Goal: Transaction & Acquisition: Download file/media

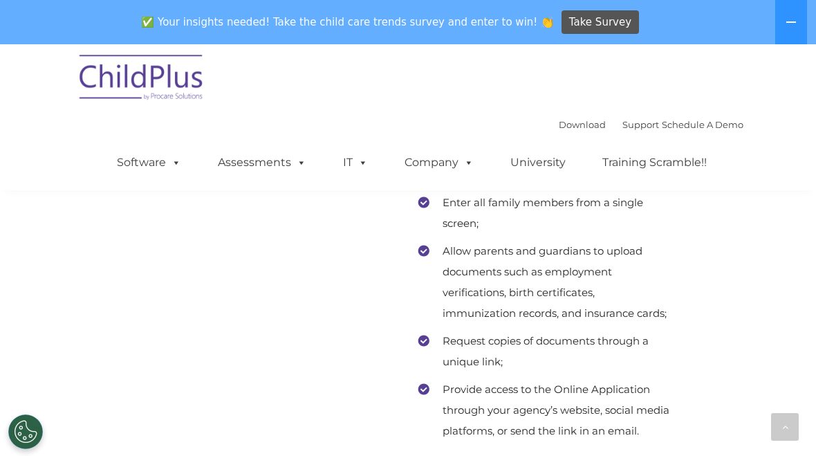
scroll to position [7838, 0]
click at [559, 130] on link "Download" at bounding box center [582, 124] width 47 height 11
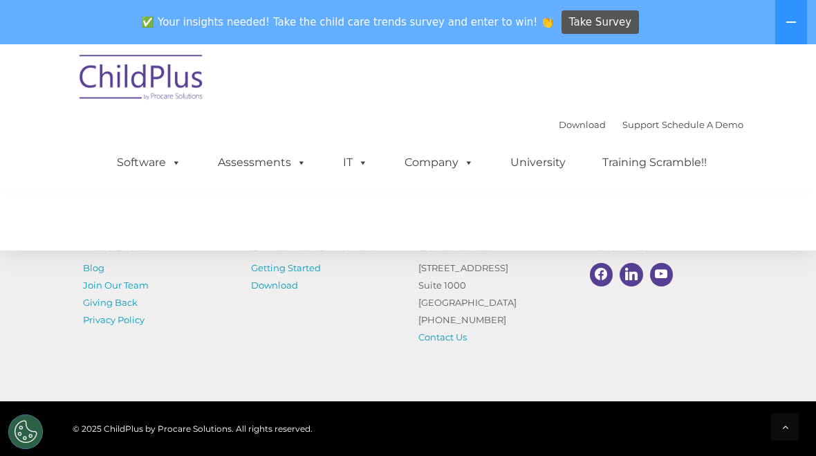
scroll to position [10220, 0]
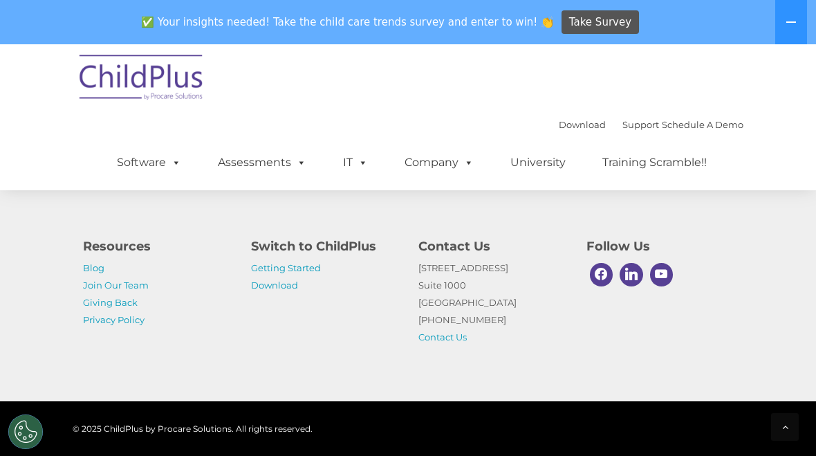
click at [172, 82] on img at bounding box center [142, 79] width 138 height 69
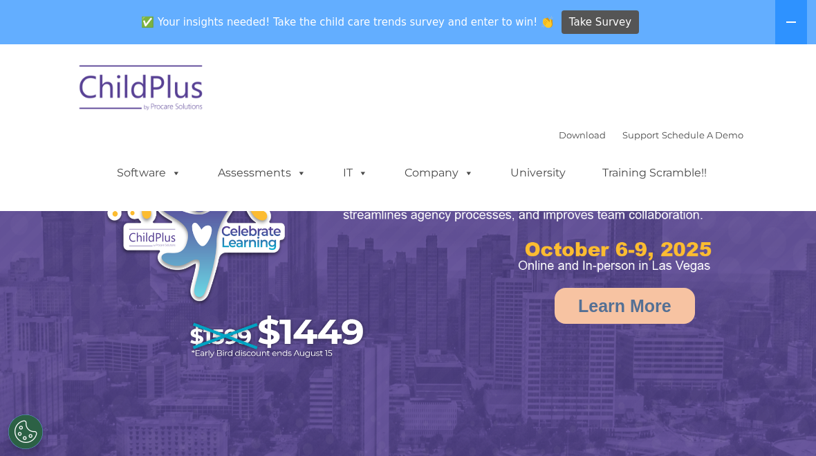
select select "MEDIUM"
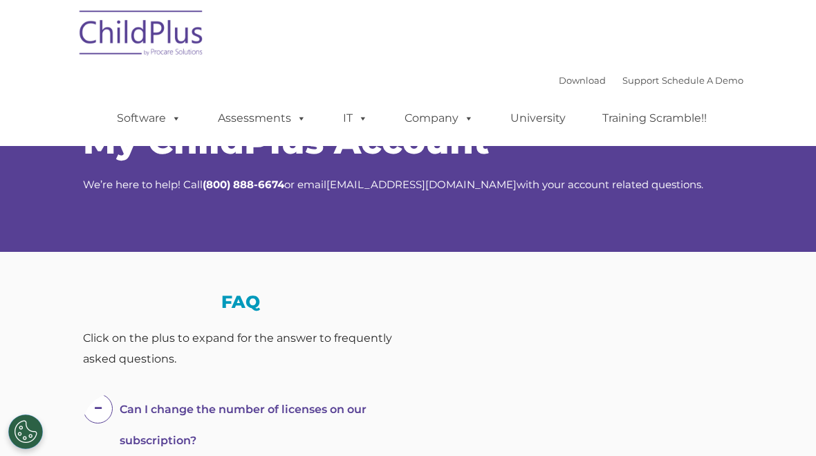
select select "MEDIUM"
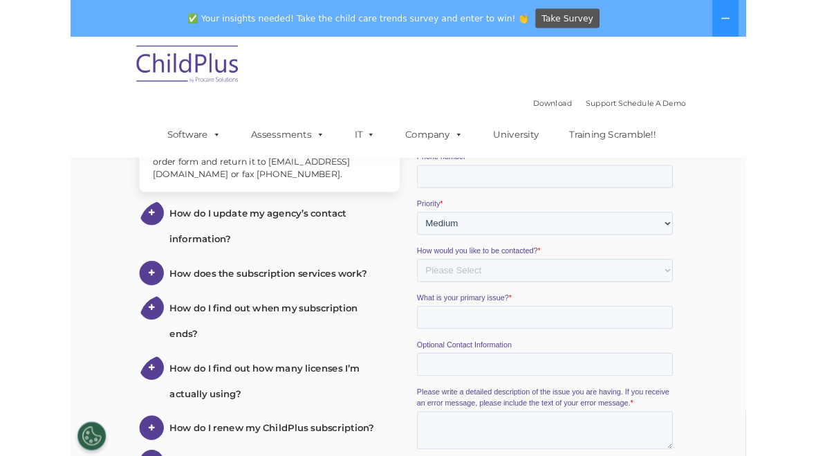
scroll to position [396, 0]
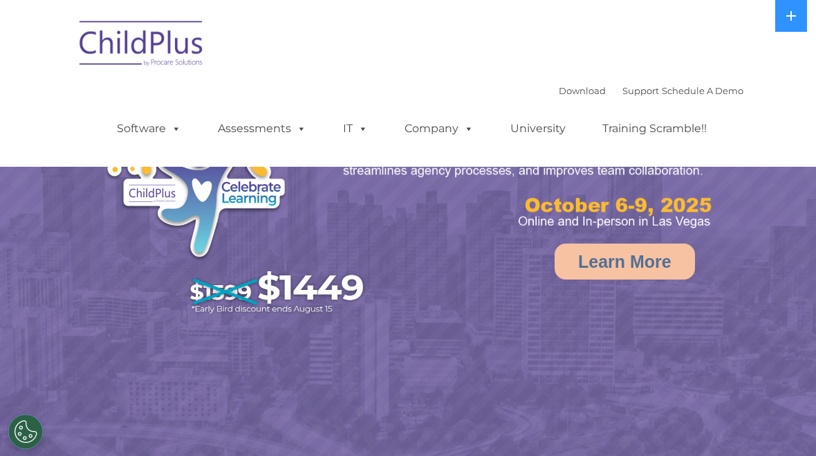
select select "MEDIUM"
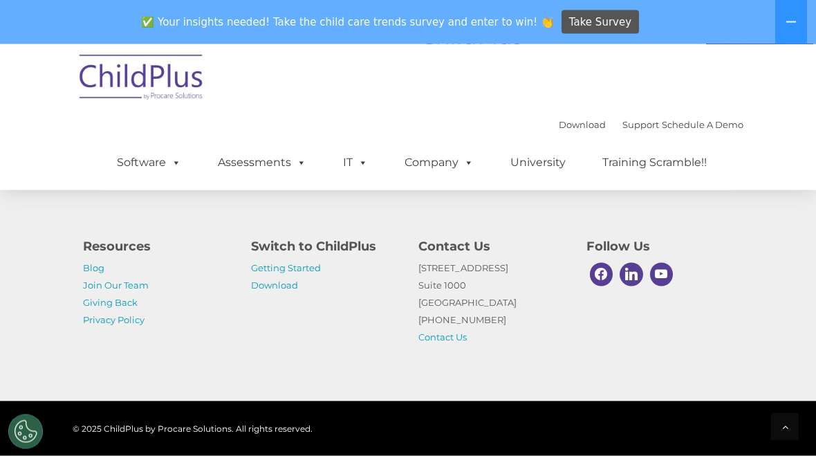
scroll to position [1745, 0]
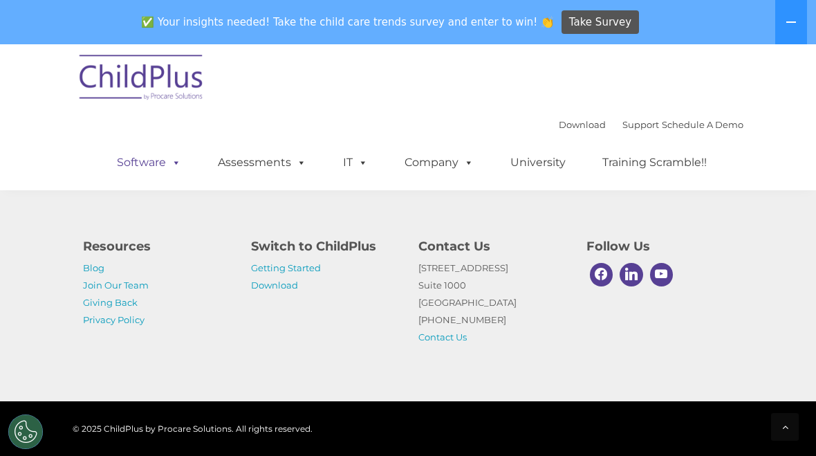
click at [151, 162] on link "Software" at bounding box center [149, 163] width 92 height 28
click at [579, 124] on link "Download" at bounding box center [582, 124] width 47 height 11
